Goal: Transaction & Acquisition: Subscribe to service/newsletter

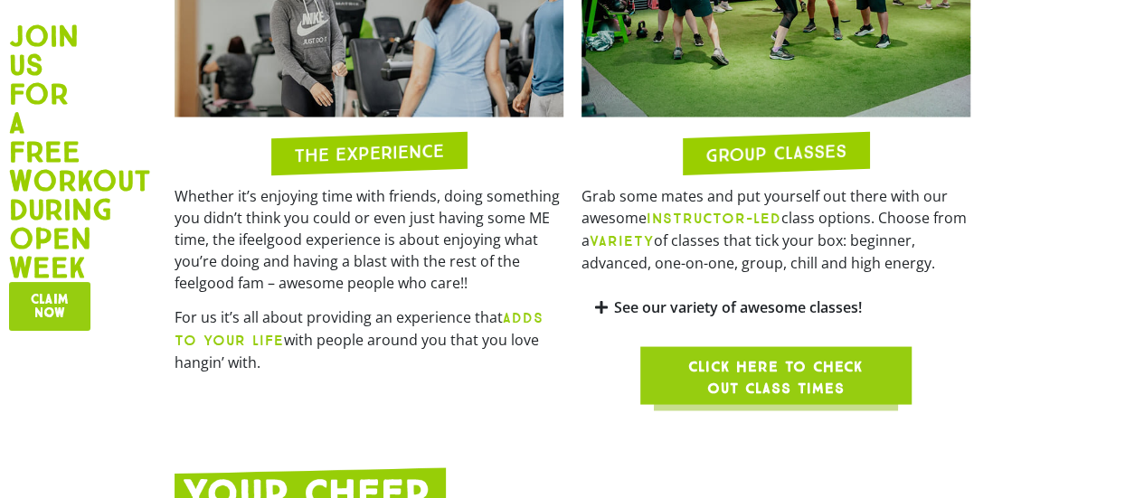
scroll to position [1577, 0]
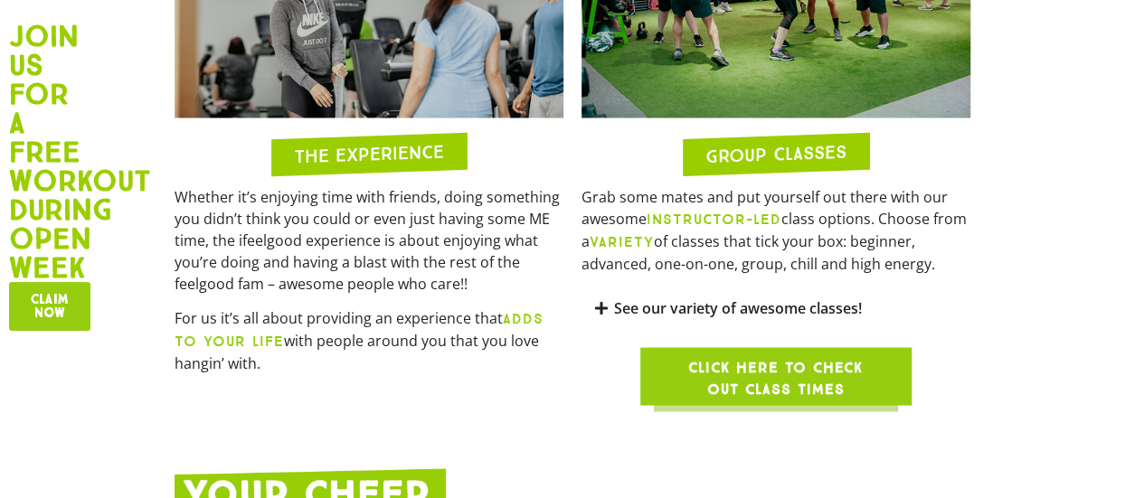
click at [741, 356] on span "Click here to check out class times" at bounding box center [776, 377] width 184 height 43
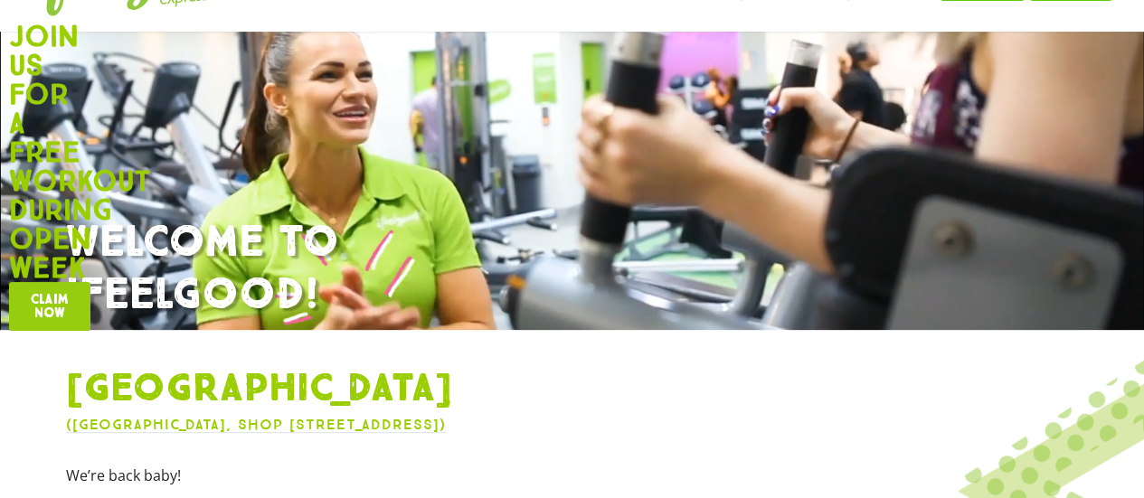
scroll to position [0, 0]
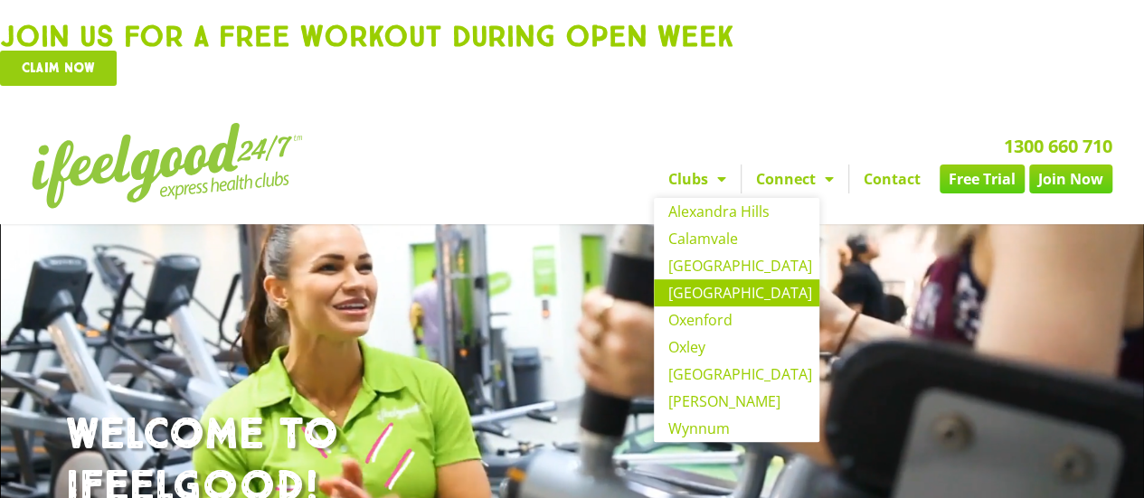
click at [727, 179] on link "Clubs" at bounding box center [697, 179] width 87 height 29
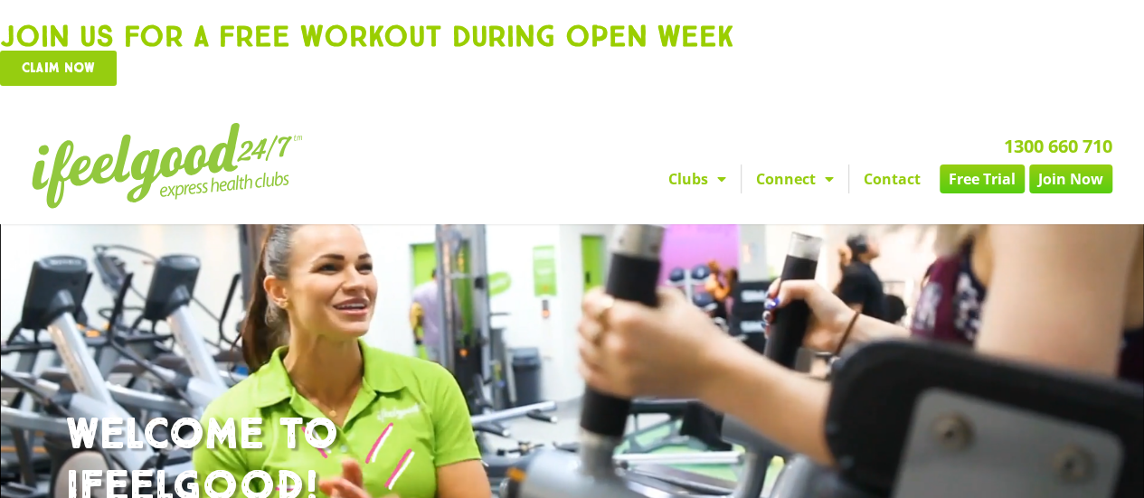
click at [696, 163] on div "1300 660 710 Clubs Alexandra Hills Calamvale Coopers Plains Middle Park Oxenfor…" at bounding box center [764, 166] width 714 height 104
click at [698, 176] on link "Clubs" at bounding box center [697, 179] width 87 height 29
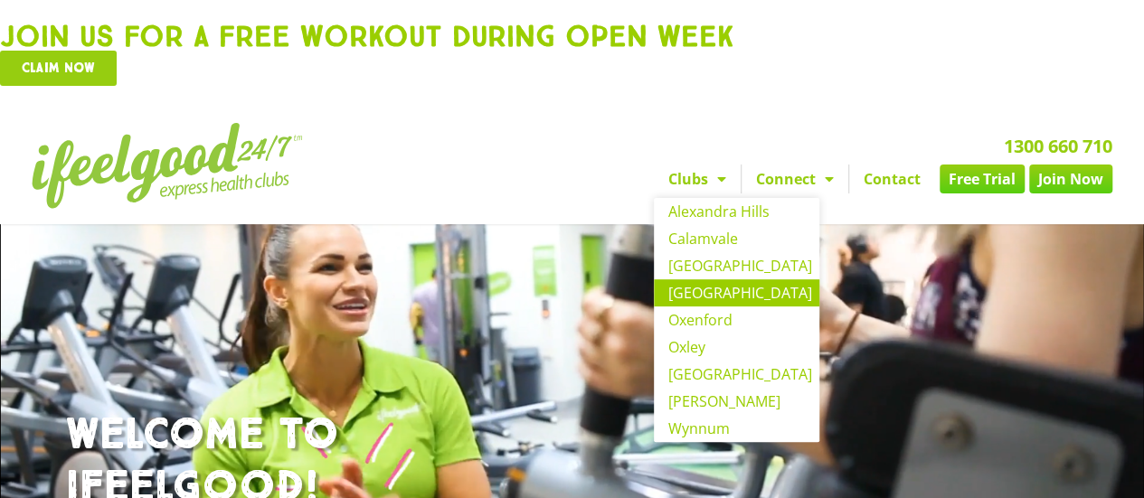
click at [710, 176] on span "Menu" at bounding box center [717, 179] width 18 height 33
click at [715, 289] on link "[GEOGRAPHIC_DATA]" at bounding box center [736, 292] width 165 height 27
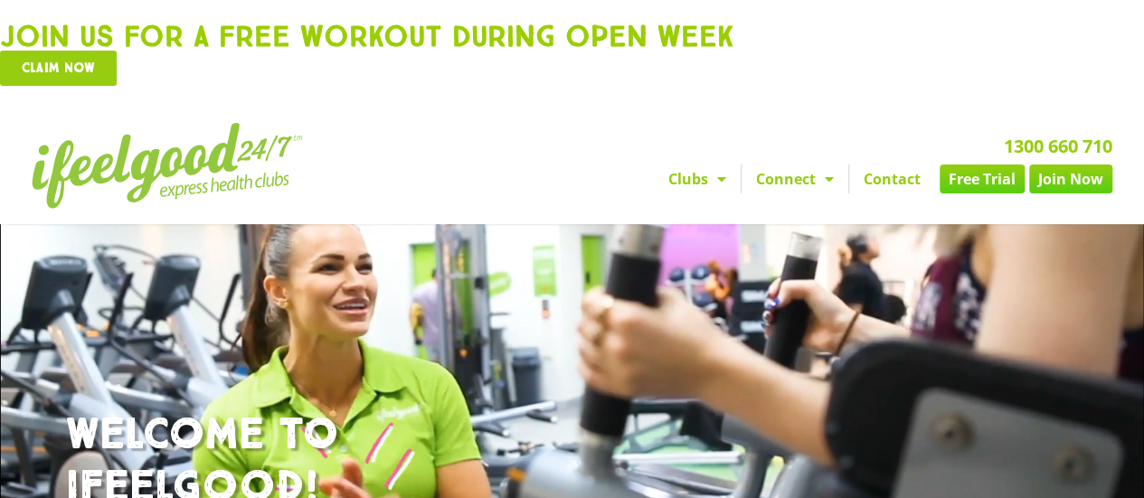
click at [1082, 180] on link "Join Now" at bounding box center [1070, 179] width 83 height 29
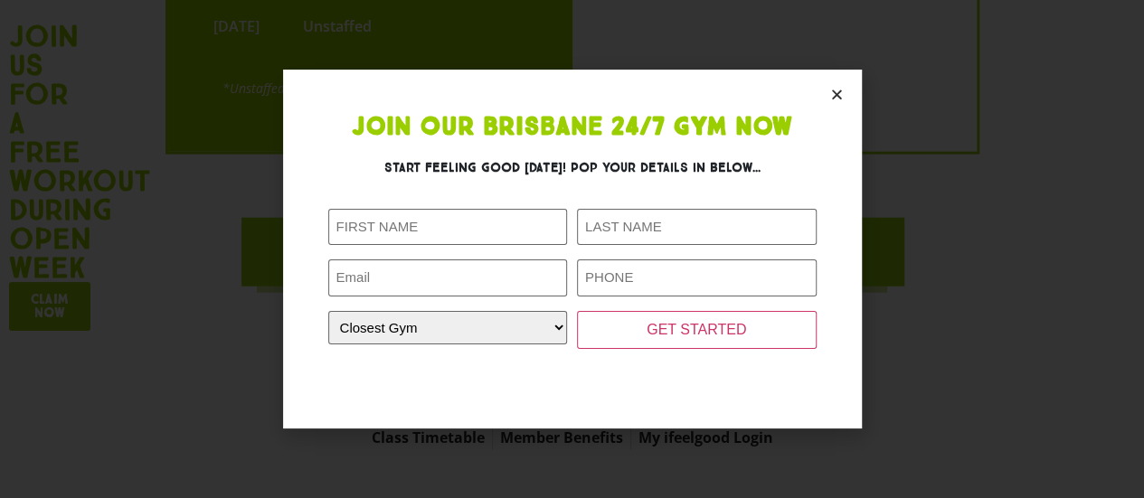
scroll to position [5625, 0]
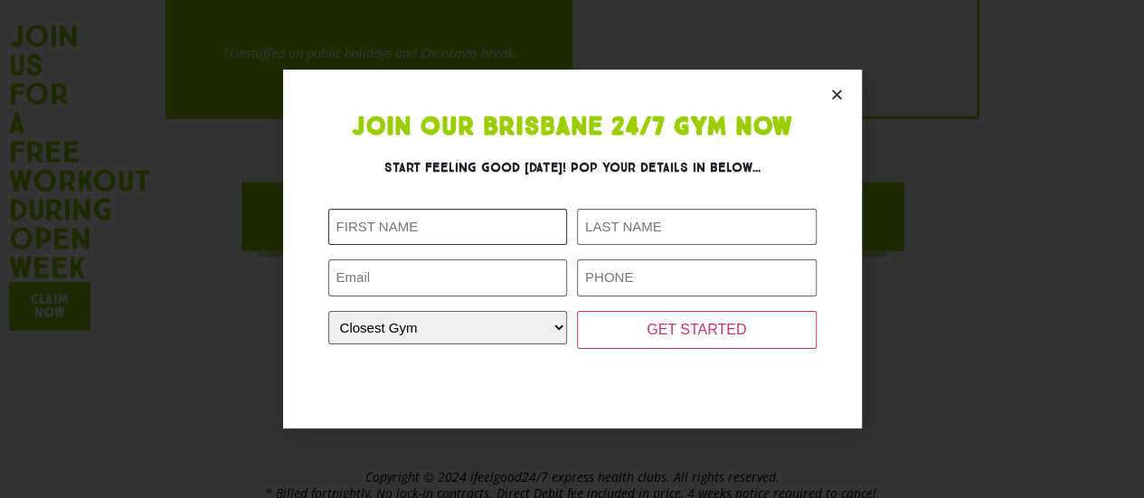
click at [443, 216] on input "First Name (Required)" at bounding box center [448, 227] width 240 height 37
type input "matidla"
click at [825, 100] on section "Join Our Brisbane 24/7 Gym Now Start feeling good [DATE]! Pop your details in b…" at bounding box center [572, 249] width 579 height 358
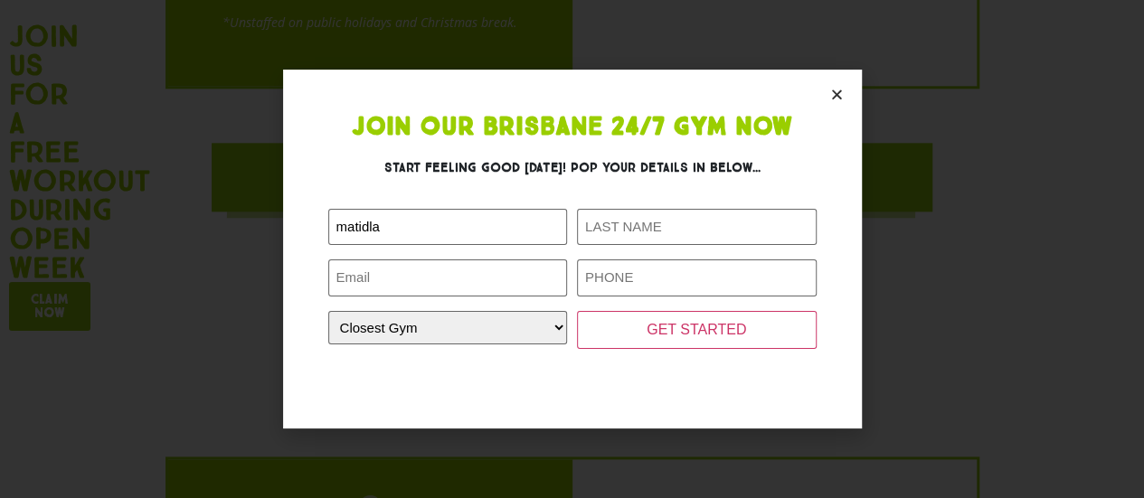
click at [843, 94] on icon "Close" at bounding box center [837, 95] width 14 height 14
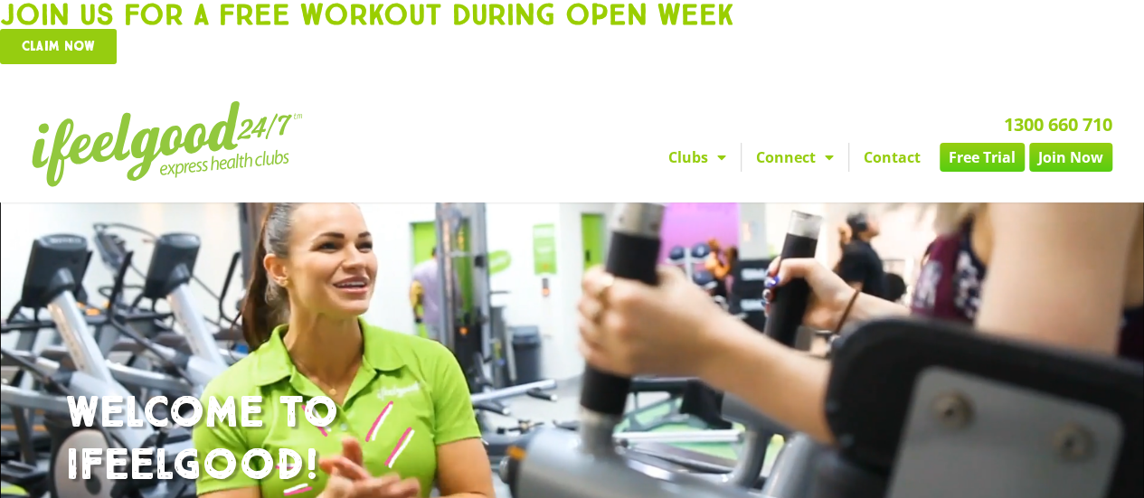
scroll to position [0, 0]
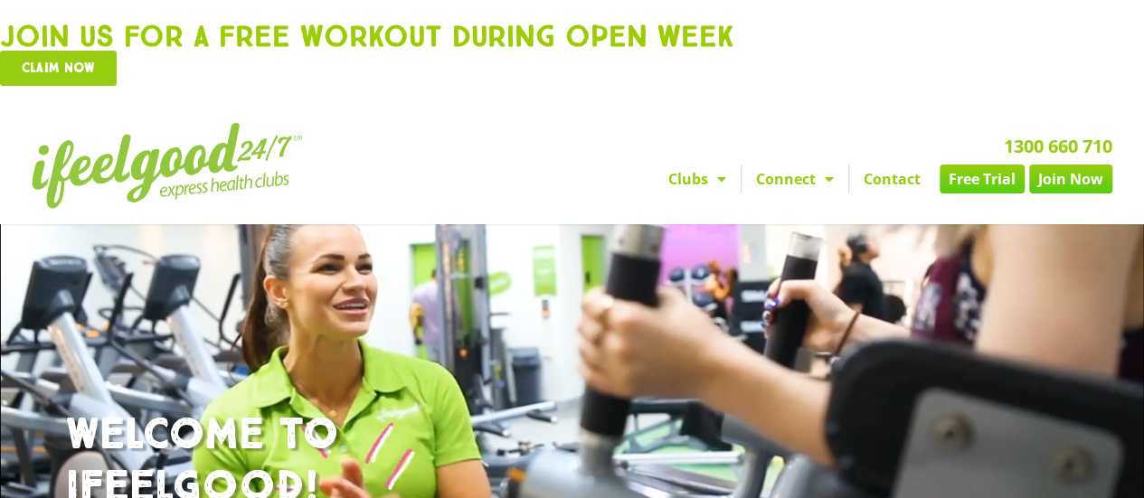
click at [458, 61] on div "Claim now" at bounding box center [572, 68] width 1144 height 35
